Goal: Task Accomplishment & Management: Use online tool/utility

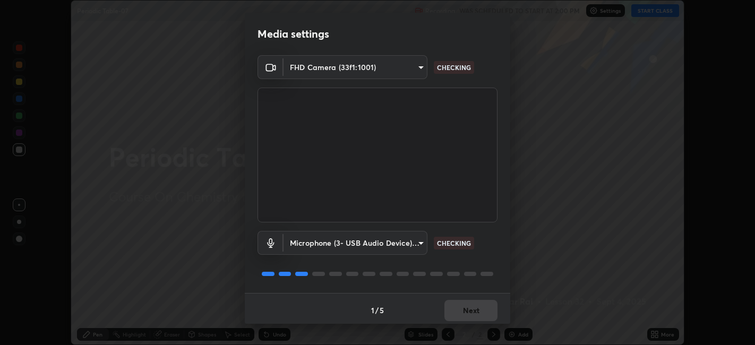
scroll to position [3, 0]
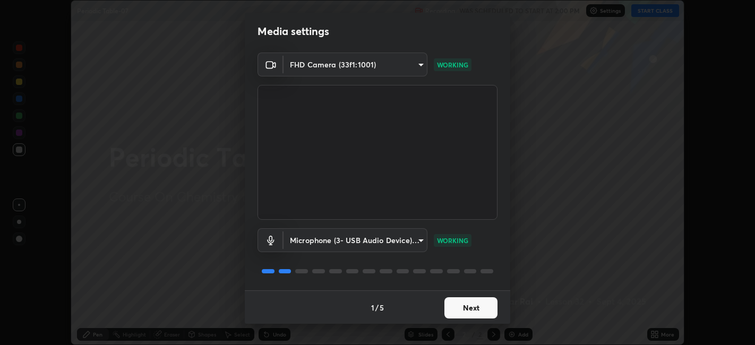
click at [470, 305] on button "Next" at bounding box center [470, 307] width 53 height 21
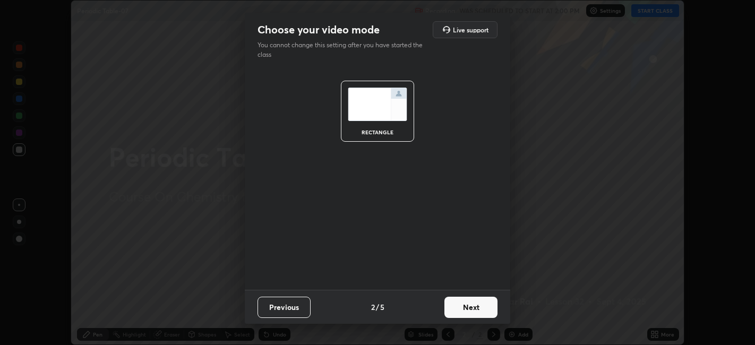
scroll to position [0, 0]
click at [472, 308] on button "Next" at bounding box center [470, 307] width 53 height 21
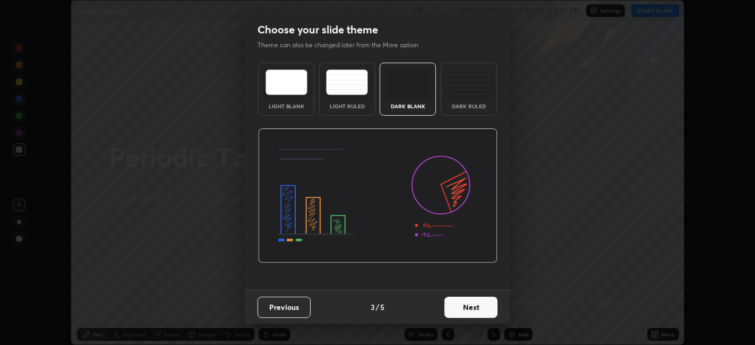
click at [473, 309] on button "Next" at bounding box center [470, 307] width 53 height 21
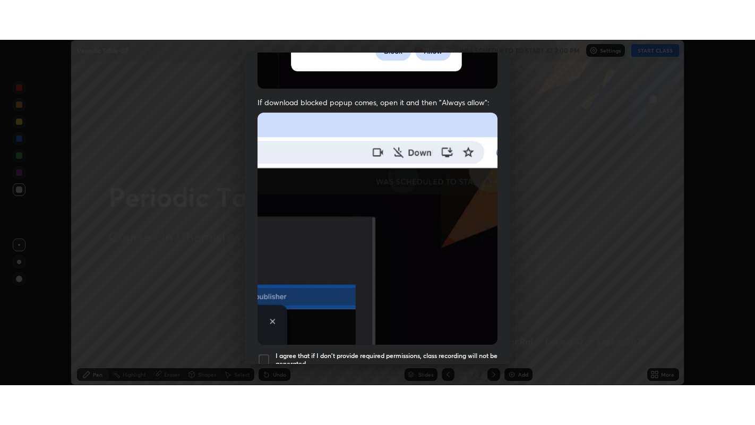
scroll to position [219, 0]
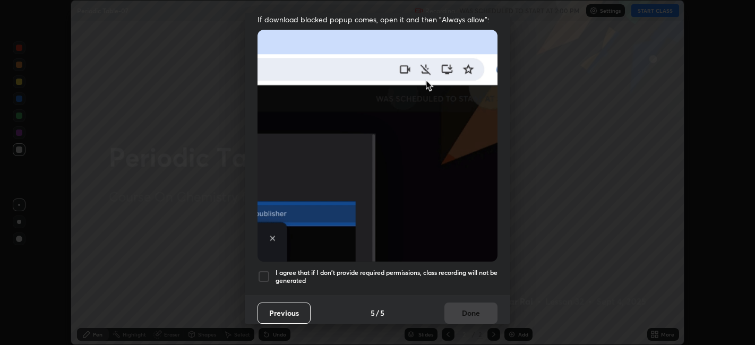
click at [266, 271] on div at bounding box center [263, 276] width 13 height 13
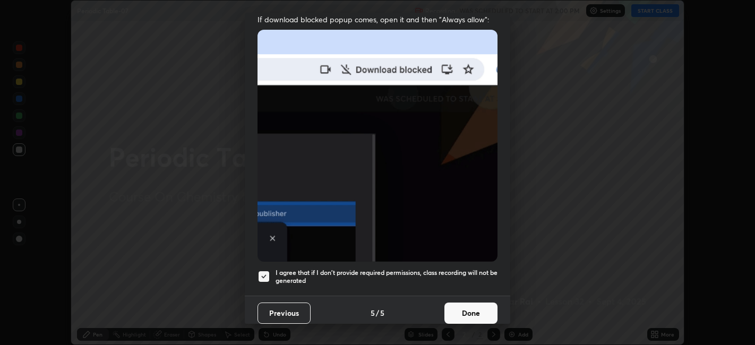
click at [469, 308] on button "Done" at bounding box center [470, 313] width 53 height 21
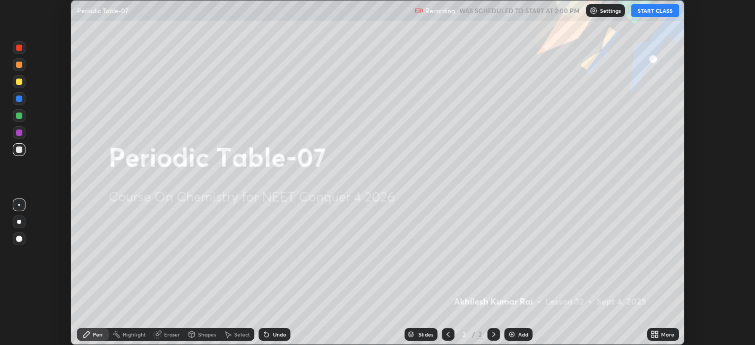
click at [650, 11] on button "START CLASS" at bounding box center [655, 10] width 48 height 13
click at [656, 334] on icon at bounding box center [654, 334] width 8 height 8
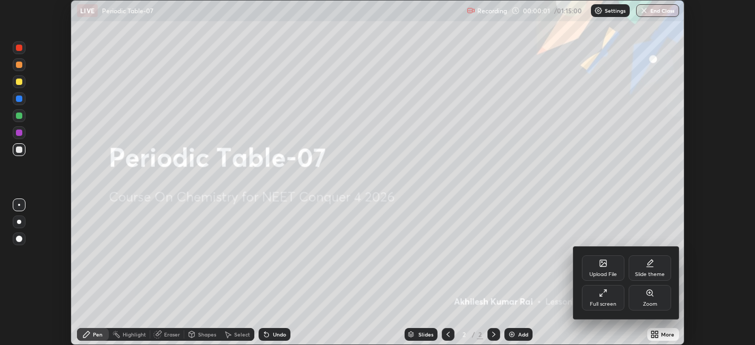
click at [597, 302] on div "Full screen" at bounding box center [603, 303] width 27 height 5
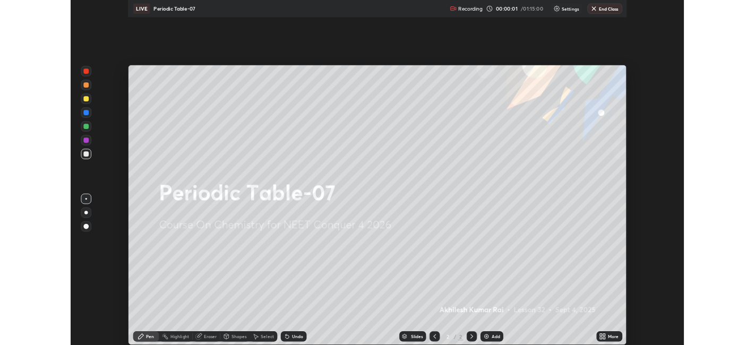
scroll to position [425, 755]
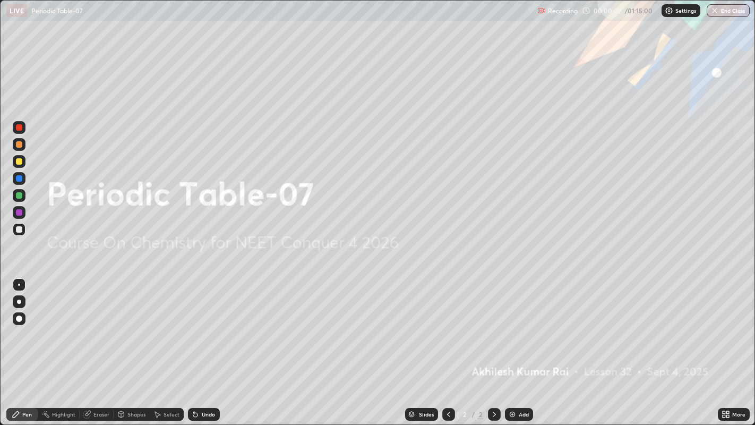
click at [525, 344] on div "Add" at bounding box center [524, 413] width 10 height 5
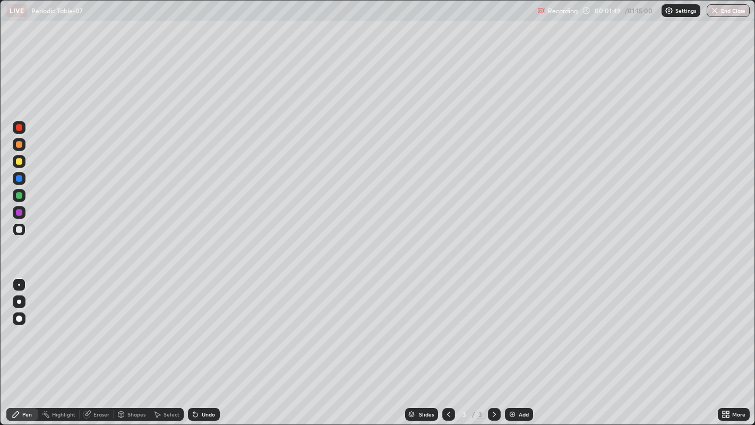
click at [19, 162] on div at bounding box center [19, 161] width 6 height 6
click at [523, 344] on div "Add" at bounding box center [519, 414] width 28 height 13
click at [20, 230] on div at bounding box center [19, 229] width 6 height 6
click at [525, 344] on div "Add" at bounding box center [524, 413] width 10 height 5
click at [19, 164] on div at bounding box center [19, 161] width 6 height 6
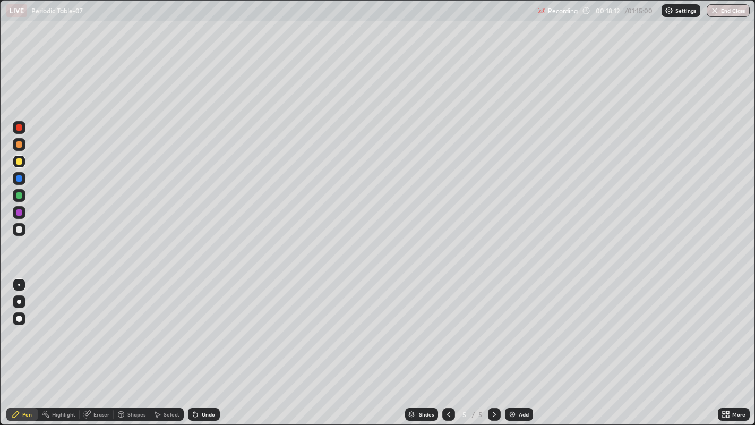
click at [20, 232] on div at bounding box center [19, 229] width 6 height 6
click at [100, 344] on div "Eraser" at bounding box center [101, 413] width 16 height 5
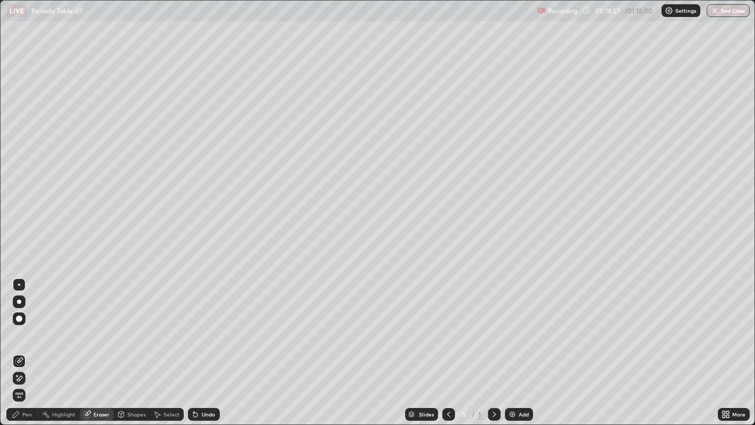
click at [27, 344] on div "Pen" at bounding box center [27, 413] width 10 height 5
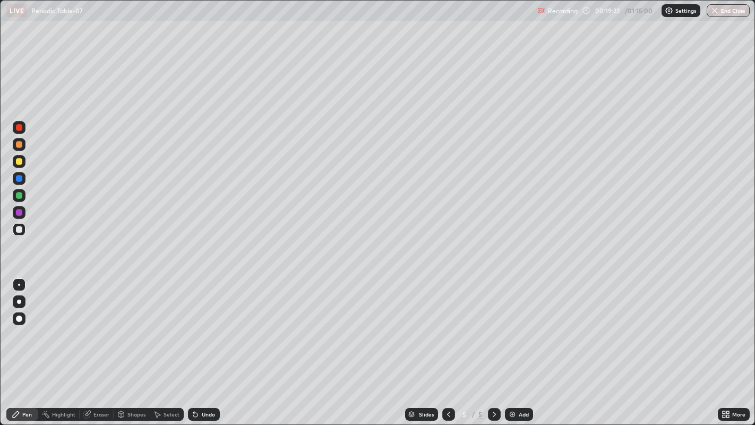
click at [447, 344] on icon at bounding box center [448, 414] width 8 height 8
click at [492, 344] on icon at bounding box center [494, 414] width 8 height 8
click at [522, 344] on div "Add" at bounding box center [519, 414] width 28 height 13
click at [20, 161] on div at bounding box center [19, 161] width 6 height 6
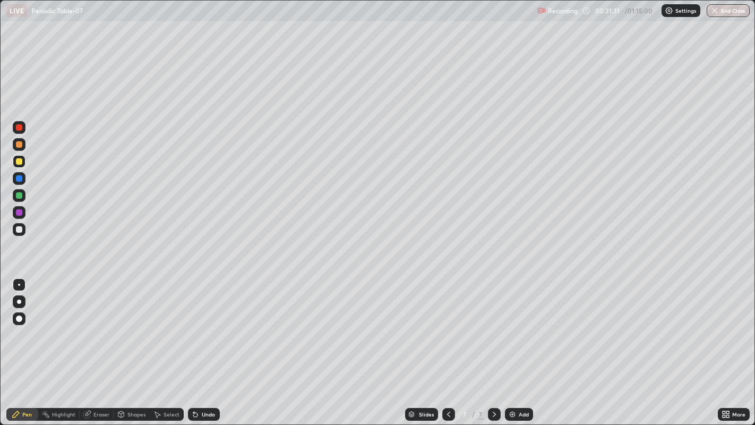
click at [509, 344] on img at bounding box center [512, 414] width 8 height 8
click at [19, 229] on div at bounding box center [19, 229] width 6 height 6
click at [522, 344] on div "Add" at bounding box center [524, 413] width 10 height 5
click at [447, 344] on icon at bounding box center [448, 414] width 8 height 8
click at [448, 344] on icon at bounding box center [448, 414] width 8 height 8
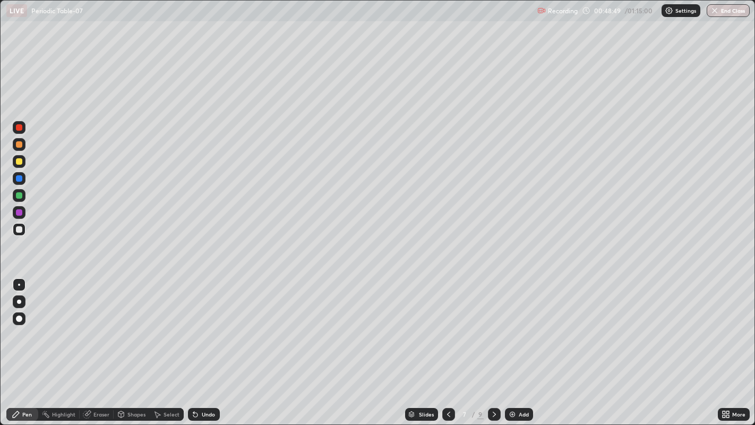
click at [492, 344] on icon at bounding box center [494, 414] width 8 height 8
click at [519, 344] on div "Add" at bounding box center [524, 413] width 10 height 5
click at [19, 162] on div at bounding box center [19, 161] width 6 height 6
click at [19, 230] on div at bounding box center [19, 229] width 6 height 6
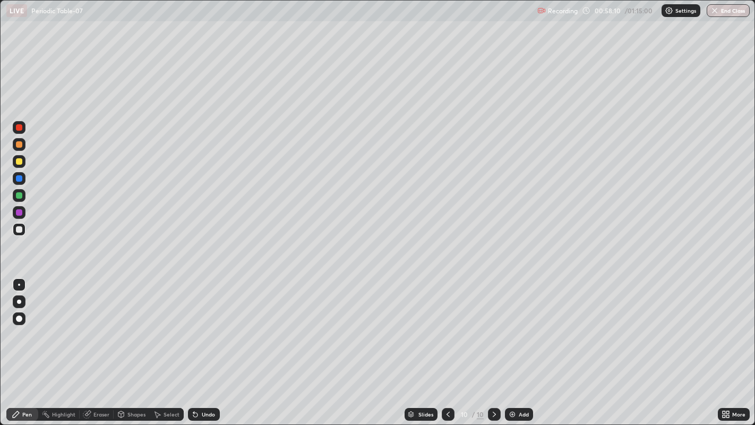
click at [522, 344] on div "Add" at bounding box center [524, 413] width 10 height 5
click at [19, 162] on div at bounding box center [19, 161] width 6 height 6
click at [19, 229] on div at bounding box center [19, 229] width 6 height 6
click at [738, 13] on button "End Class" at bounding box center [727, 10] width 43 height 13
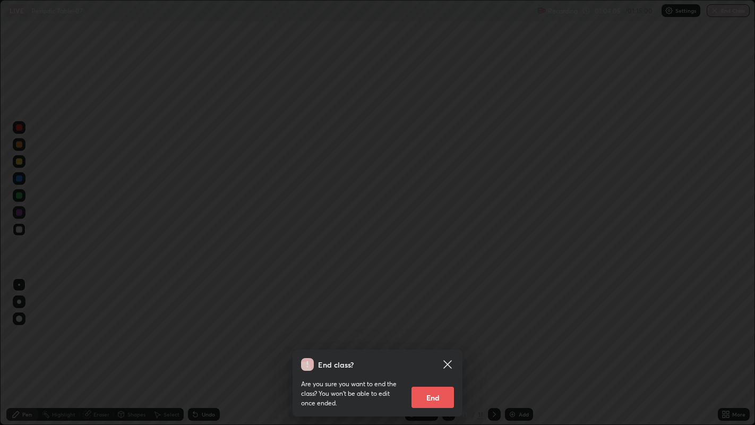
click at [447, 344] on button "End" at bounding box center [432, 396] width 42 height 21
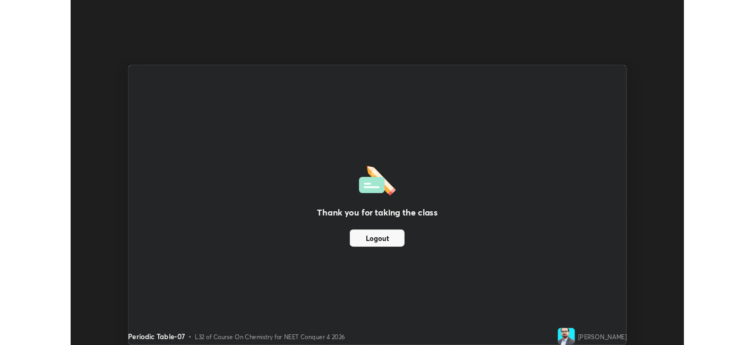
scroll to position [52726, 52316]
